Goal: Entertainment & Leisure: Consume media (video, audio)

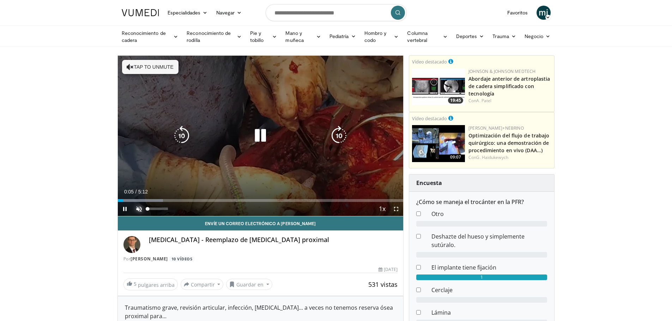
click at [137, 209] on span "Video Player" at bounding box center [139, 209] width 14 height 14
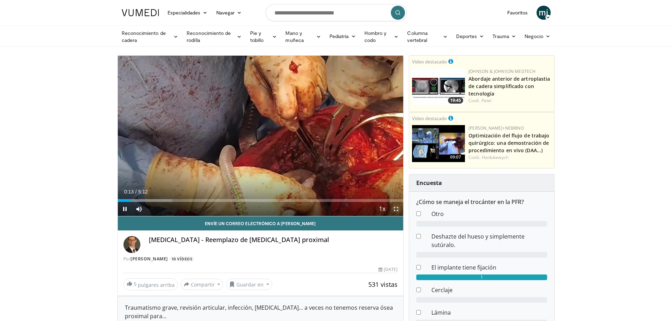
click at [397, 208] on span "Video Player" at bounding box center [396, 209] width 14 height 14
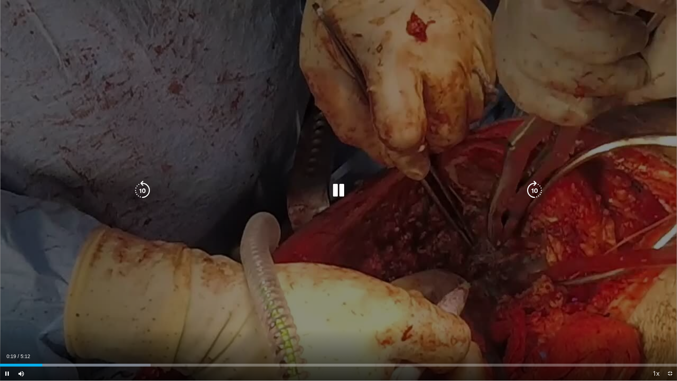
click at [341, 188] on icon "Video Player" at bounding box center [339, 191] width 20 height 20
click at [336, 187] on icon "Video Player" at bounding box center [339, 191] width 20 height 20
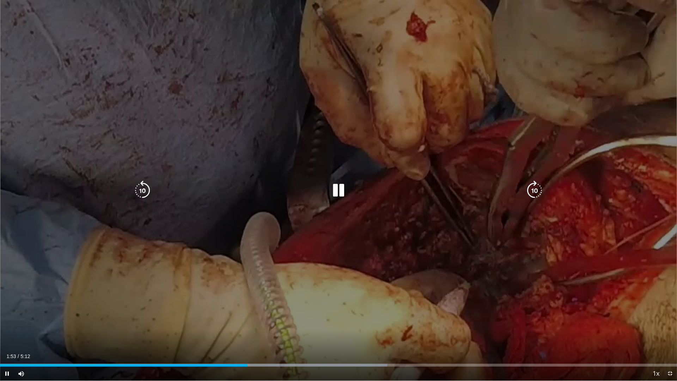
click at [337, 185] on icon "Video Player" at bounding box center [339, 191] width 20 height 20
click at [333, 190] on icon "Video Player" at bounding box center [339, 191] width 20 height 20
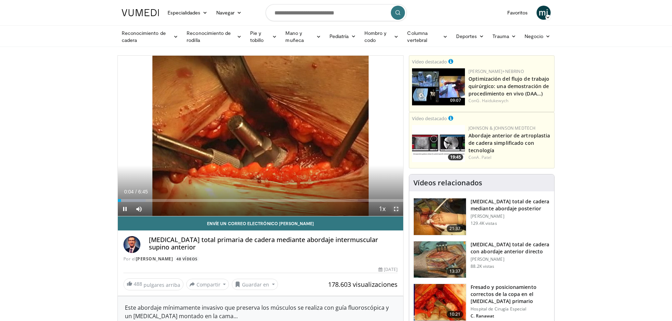
click at [398, 207] on span "Video Player" at bounding box center [396, 209] width 14 height 14
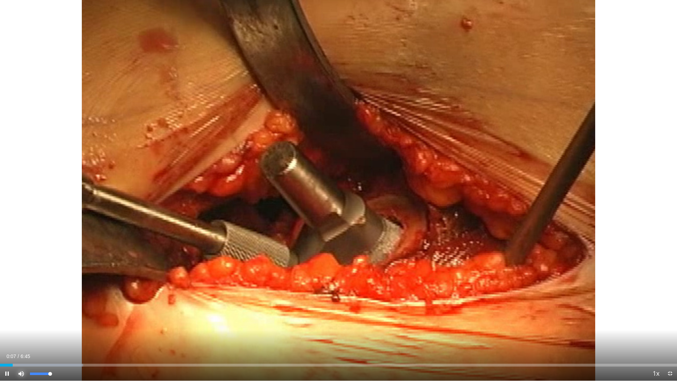
click at [19, 321] on span "Video Player" at bounding box center [21, 373] width 14 height 14
click at [40, 321] on div "49%" at bounding box center [40, 373] width 20 height 2
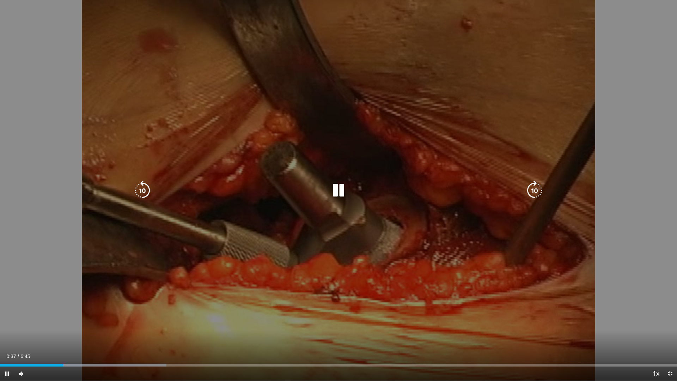
click at [343, 194] on icon "Video Player" at bounding box center [339, 191] width 20 height 20
